Goal: Information Seeking & Learning: Learn about a topic

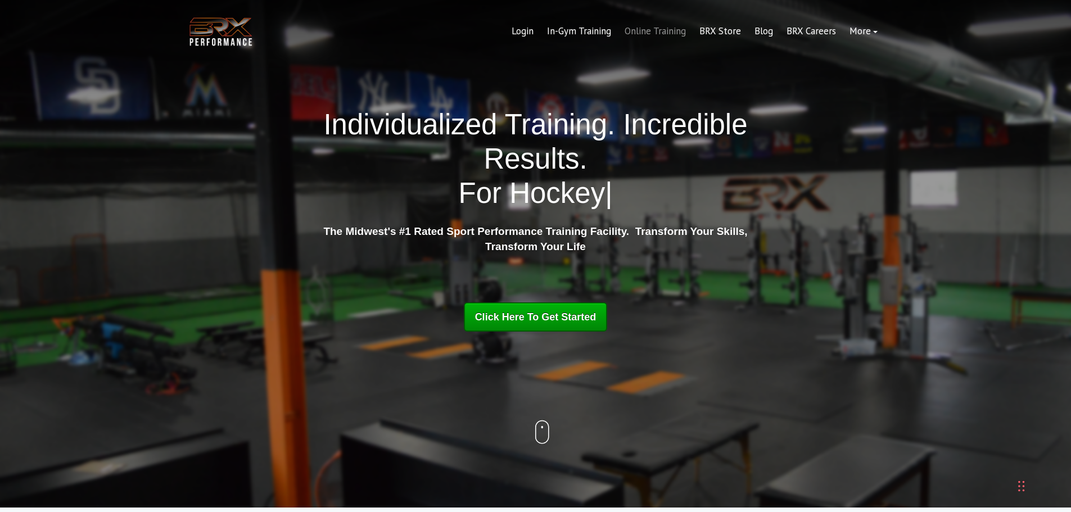
click at [641, 32] on link "Online Training" at bounding box center [655, 31] width 75 height 27
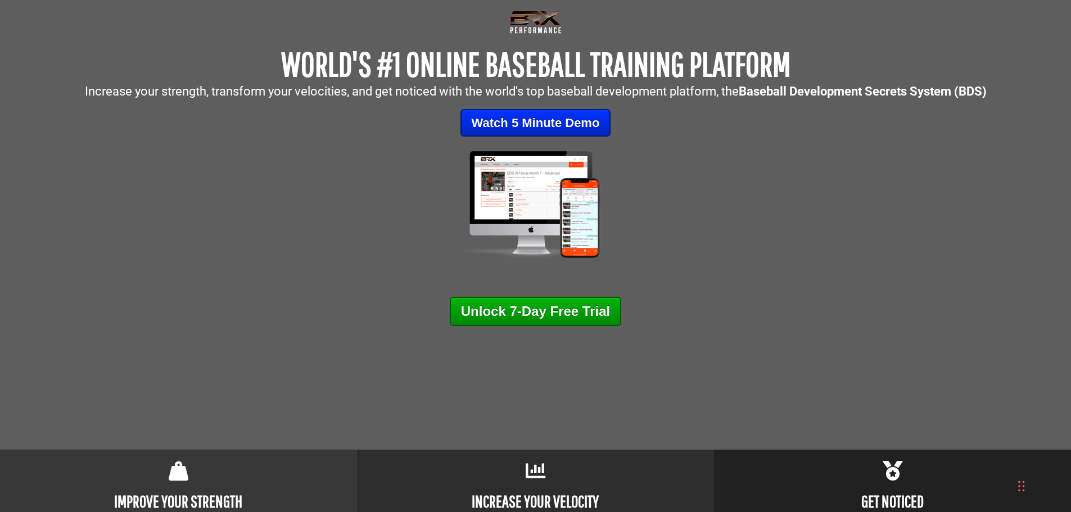
scroll to position [112, 0]
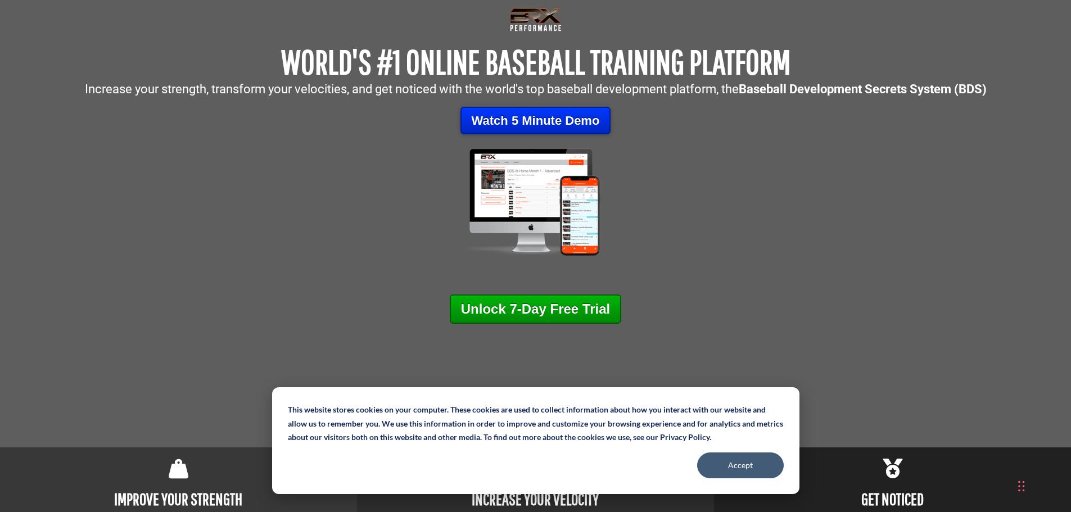
click at [566, 121] on link "Watch 5 Minute Demo" at bounding box center [535, 121] width 151 height 28
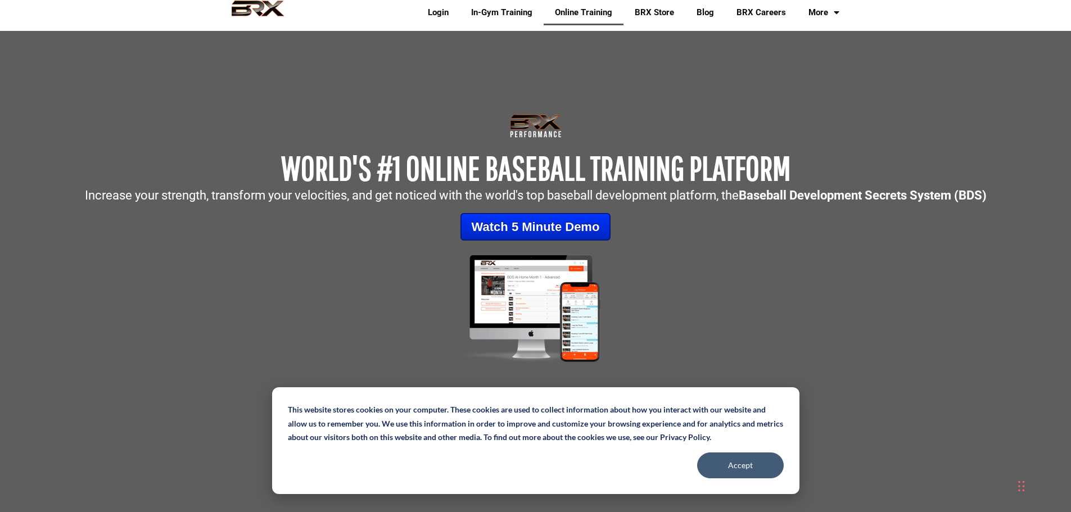
scroll to position [0, 0]
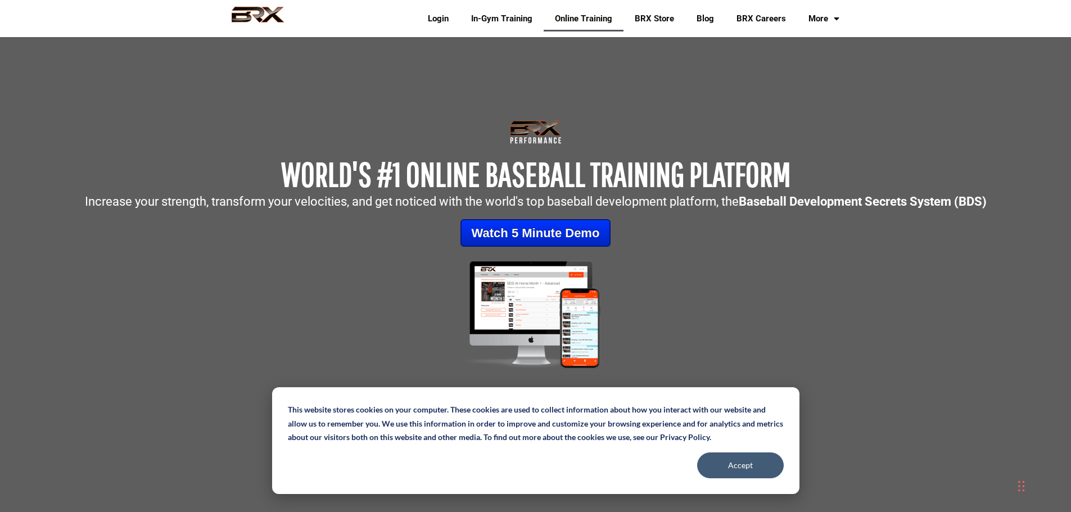
click at [561, 24] on link "Online Training" at bounding box center [584, 19] width 80 height 26
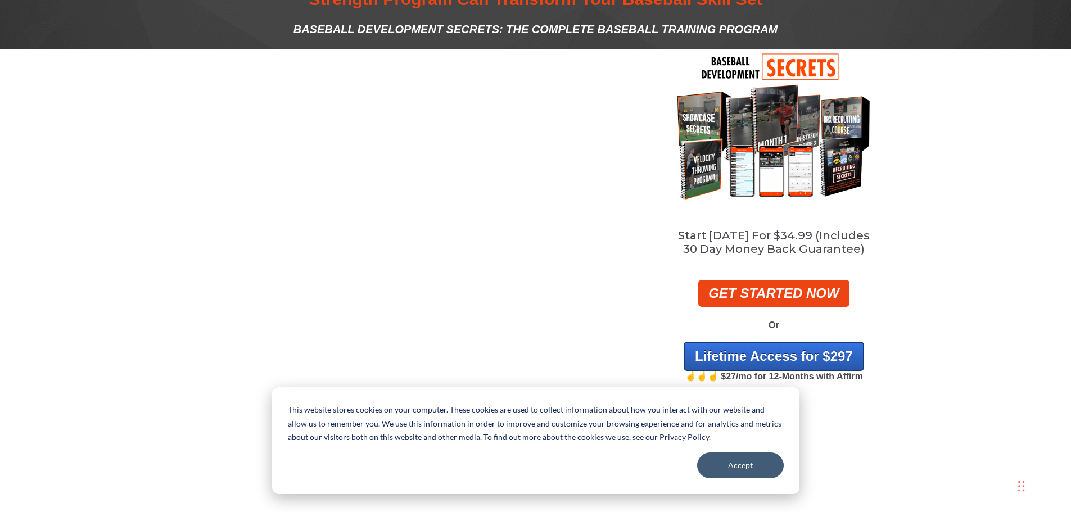
scroll to position [56, 0]
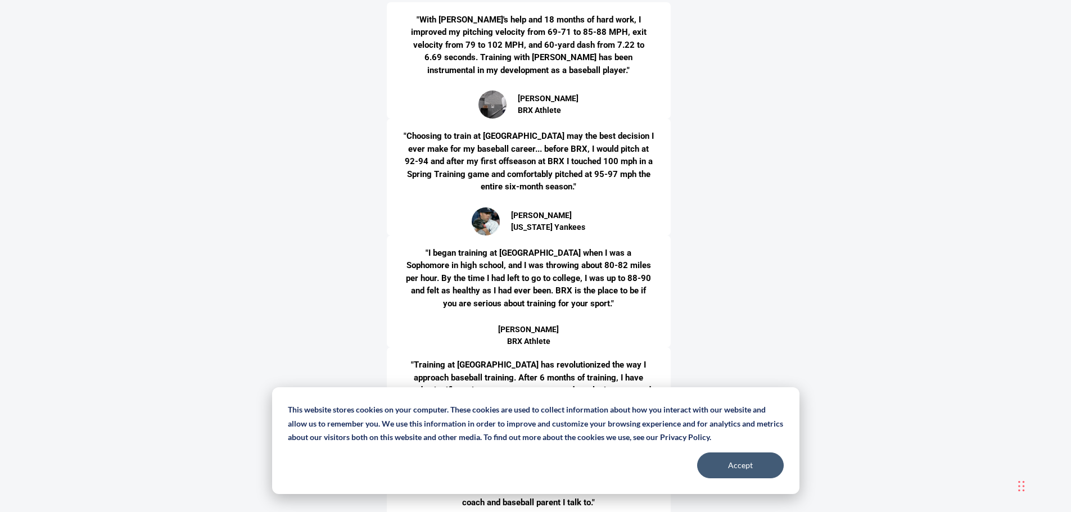
scroll to position [3092, 0]
